Goal: Task Accomplishment & Management: Complete application form

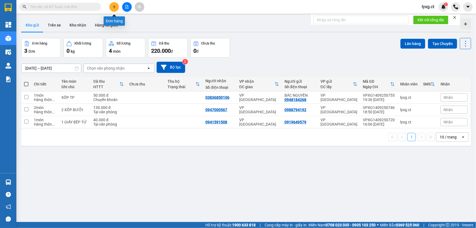
click at [116, 9] on button at bounding box center [114, 7] width 10 height 10
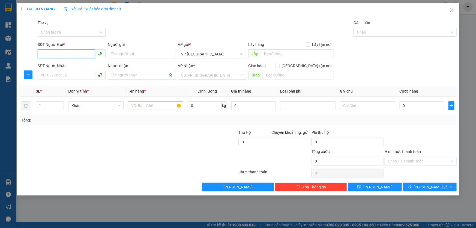
click at [80, 54] on input "SĐT Người Gửi *" at bounding box center [66, 53] width 57 height 9
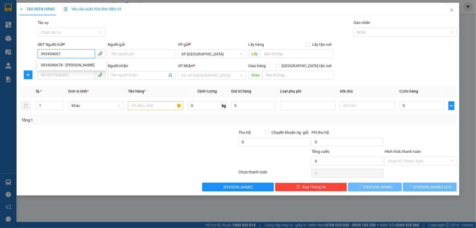
type input "0934546678"
click at [82, 65] on div "0934546678 - [PERSON_NAME]" at bounding box center [71, 65] width 61 height 6
type input "[PERSON_NAME]"
type input "0904021717"
type input "BÀ LÝ"
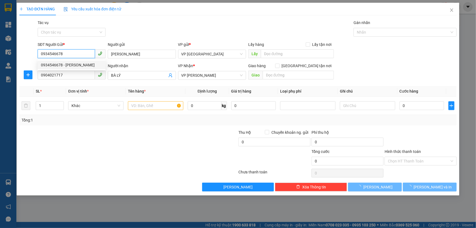
type input "50.000"
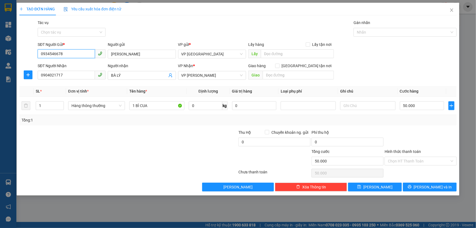
type input "0934546678"
click at [124, 134] on div at bounding box center [92, 138] width 146 height 19
click at [78, 50] on input "0934546678" at bounding box center [66, 53] width 57 height 9
click at [437, 162] on input "Hình thức thanh toán" at bounding box center [419, 161] width 62 height 8
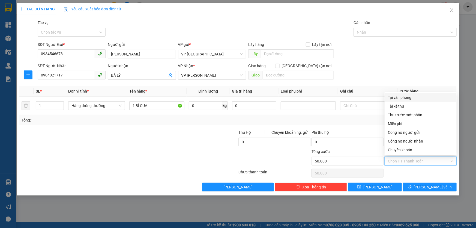
click at [410, 98] on div "Tại văn phòng" at bounding box center [420, 97] width 65 height 6
type input "0"
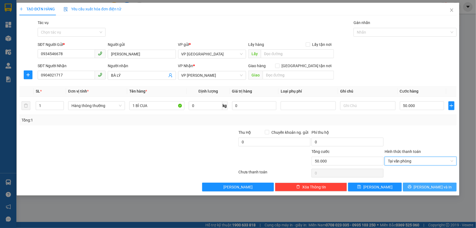
click at [436, 186] on span "[PERSON_NAME] và In" at bounding box center [433, 187] width 38 height 6
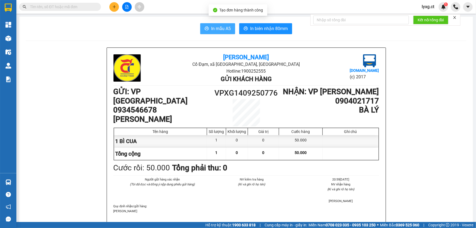
click at [217, 30] on span "In mẫu A5" at bounding box center [221, 28] width 20 height 7
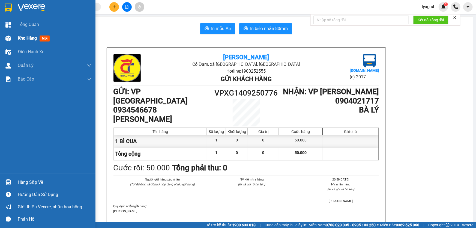
click at [18, 35] on span "Kho hàng" at bounding box center [27, 37] width 19 height 5
